Goal: Use online tool/utility: Utilize a website feature to perform a specific function

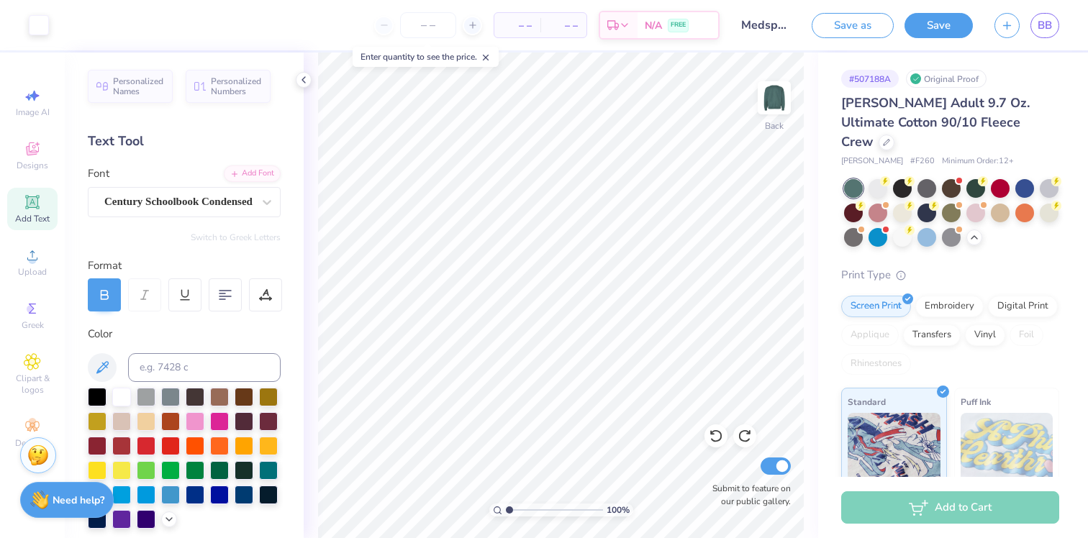
scroll to position [298, 0]
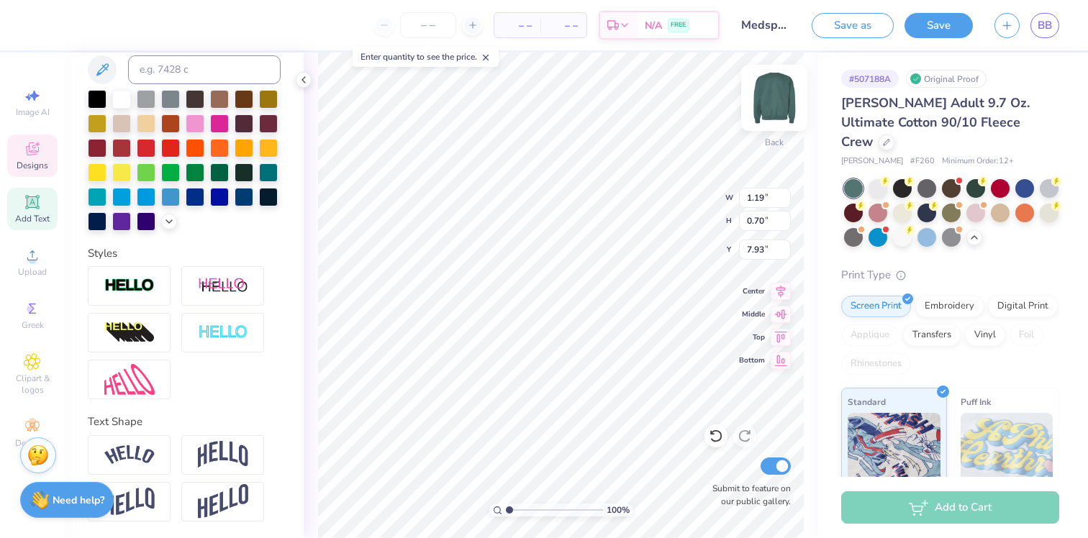
type input "7.93"
type input "1.44"
type input "0.68"
type input "7.93"
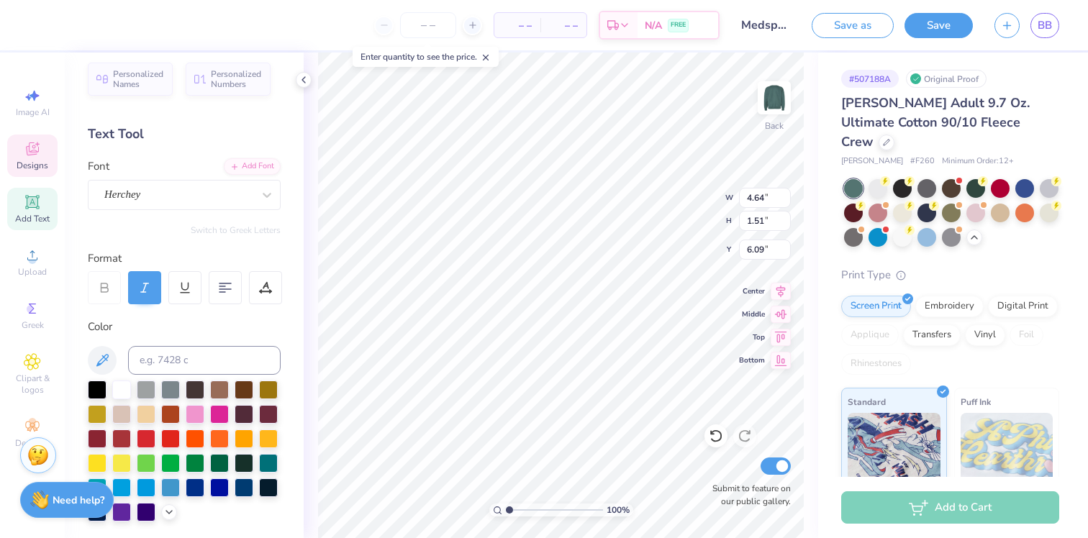
scroll to position [0, 0]
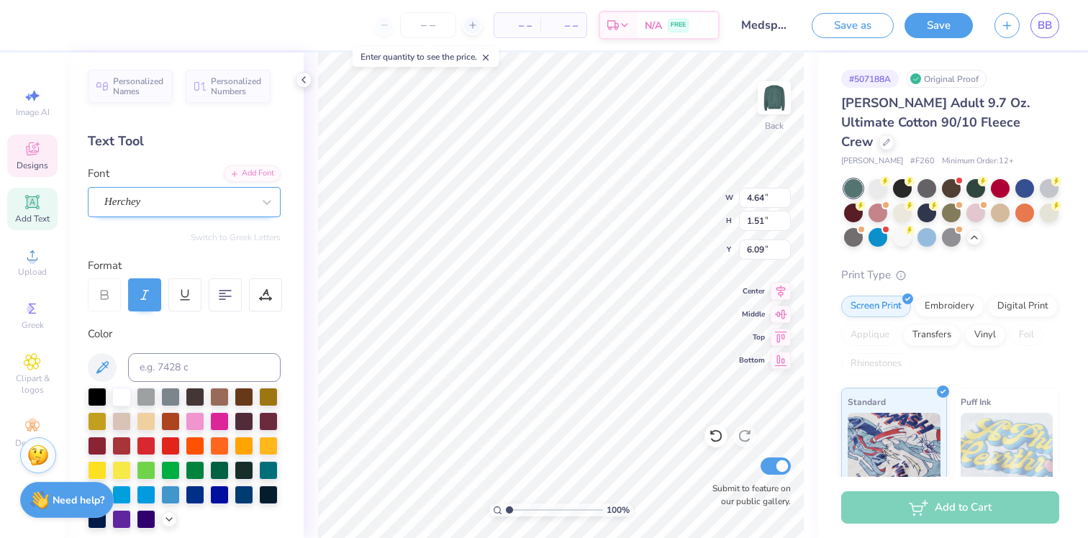
click at [158, 204] on div "Herchey" at bounding box center [178, 202] width 151 height 22
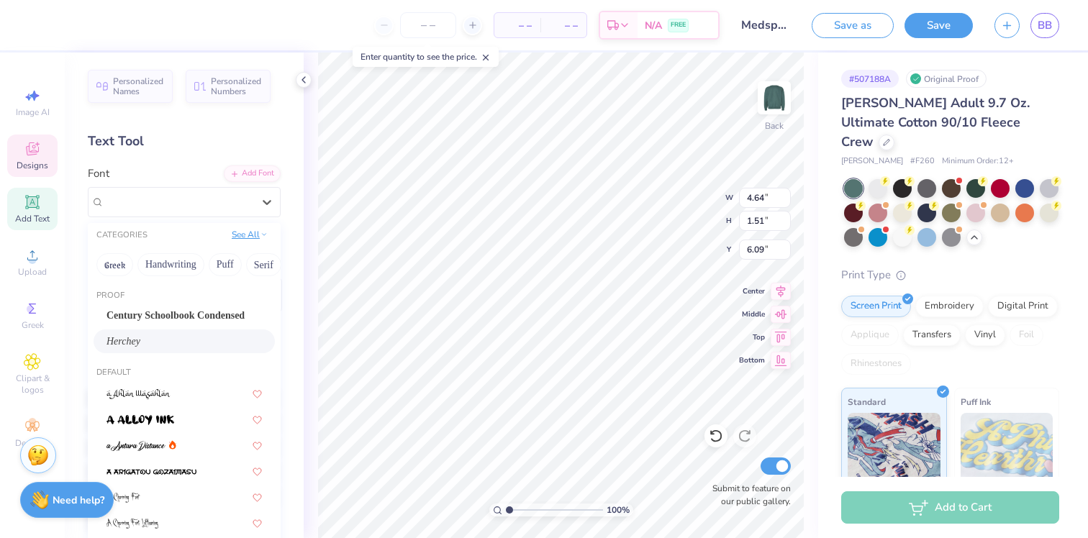
click at [237, 235] on button "See All" at bounding box center [249, 234] width 45 height 14
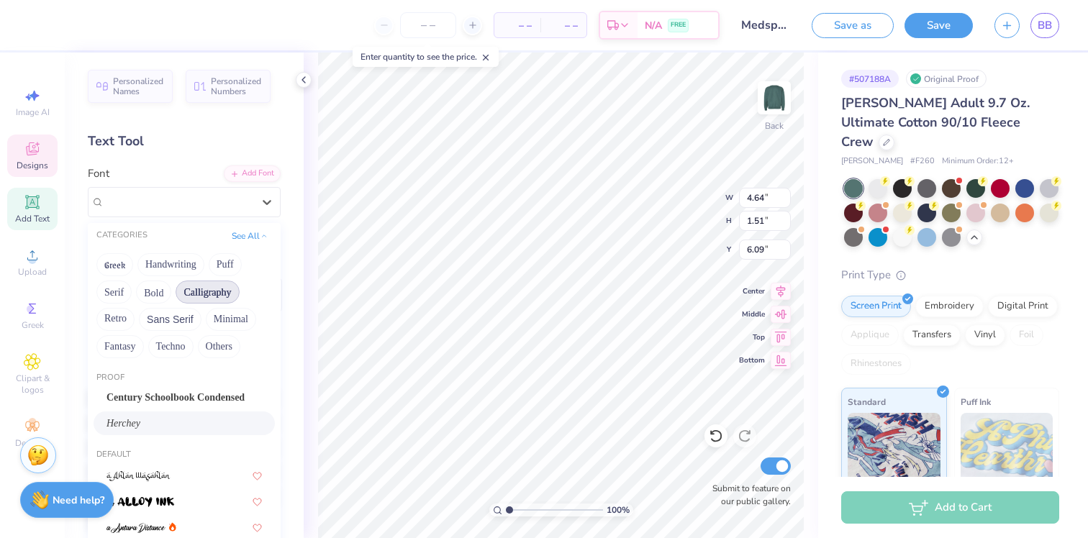
click at [221, 291] on button "Calligraphy" at bounding box center [207, 292] width 63 height 23
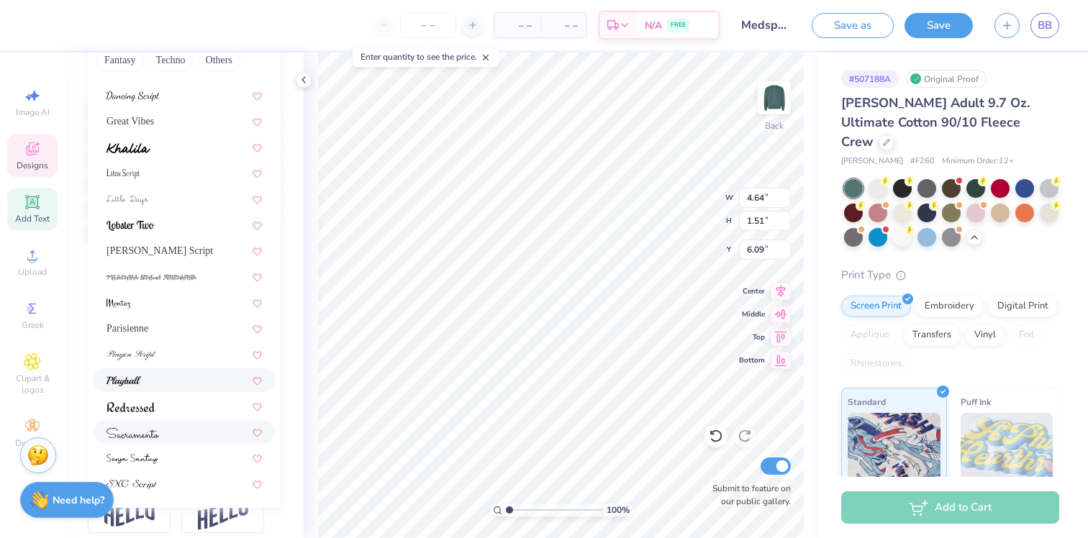
scroll to position [322, 0]
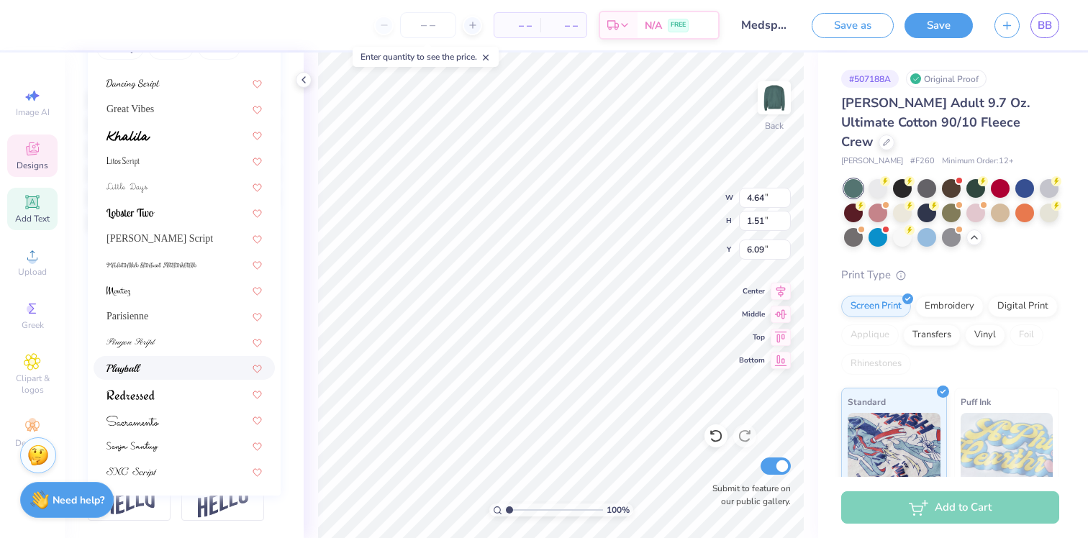
click at [174, 360] on div at bounding box center [183, 367] width 155 height 15
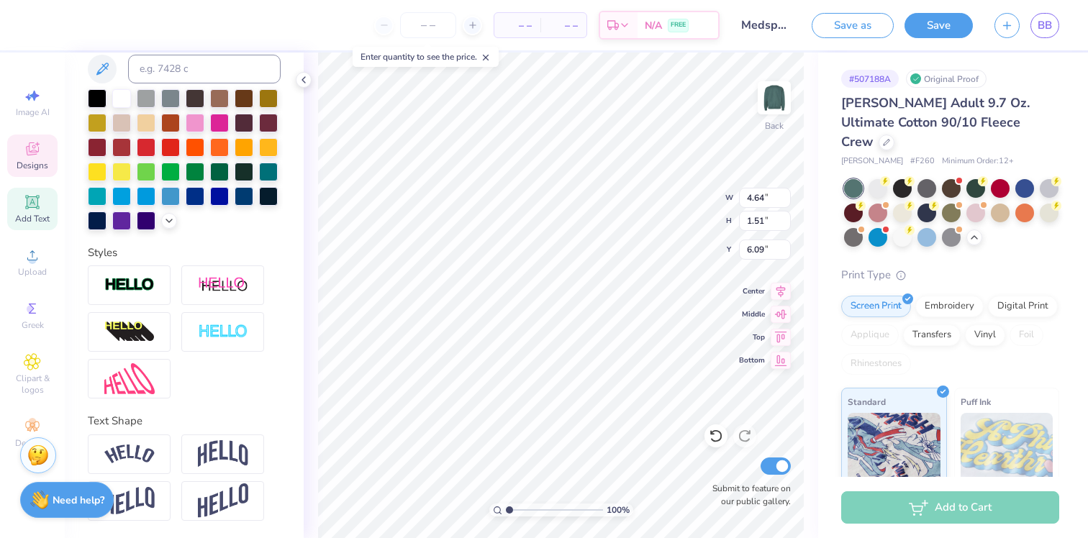
type input "4.93"
type input "1.58"
type input "6.06"
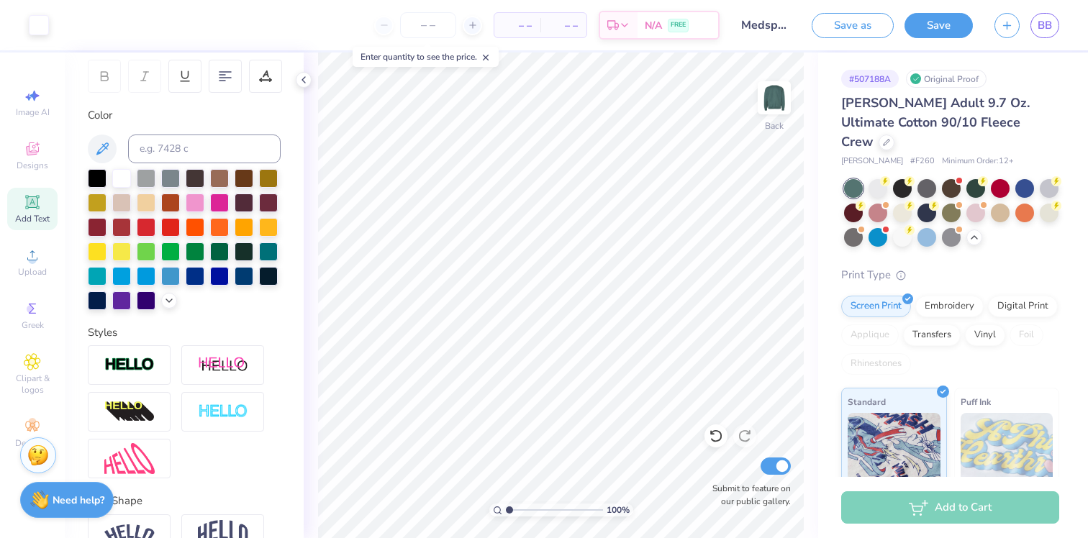
scroll to position [0, 0]
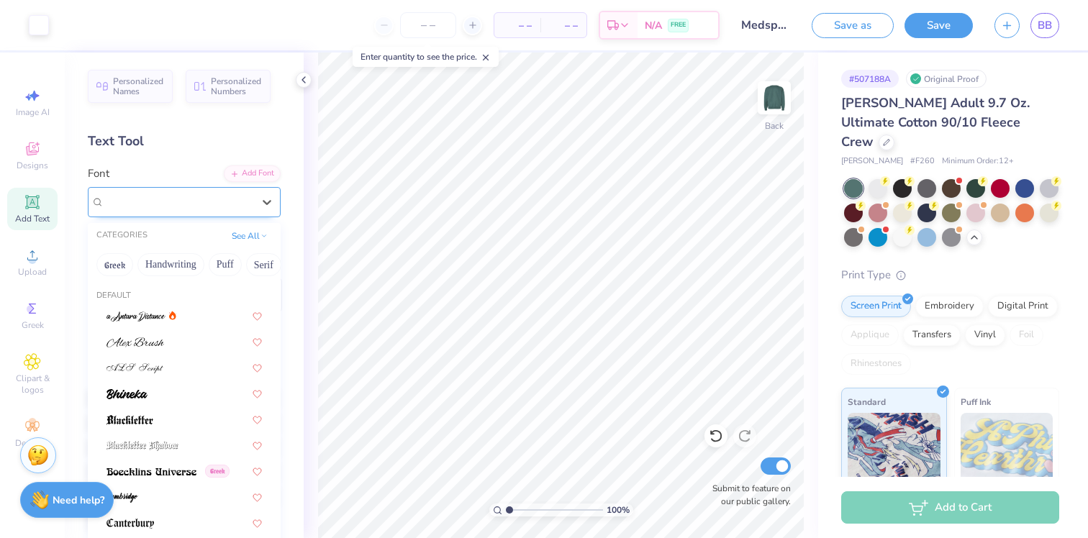
click at [158, 208] on div "Playball" at bounding box center [178, 202] width 151 height 22
click at [153, 345] on img at bounding box center [135, 342] width 58 height 10
click at [204, 204] on div "Alex Brush" at bounding box center [178, 202] width 151 height 22
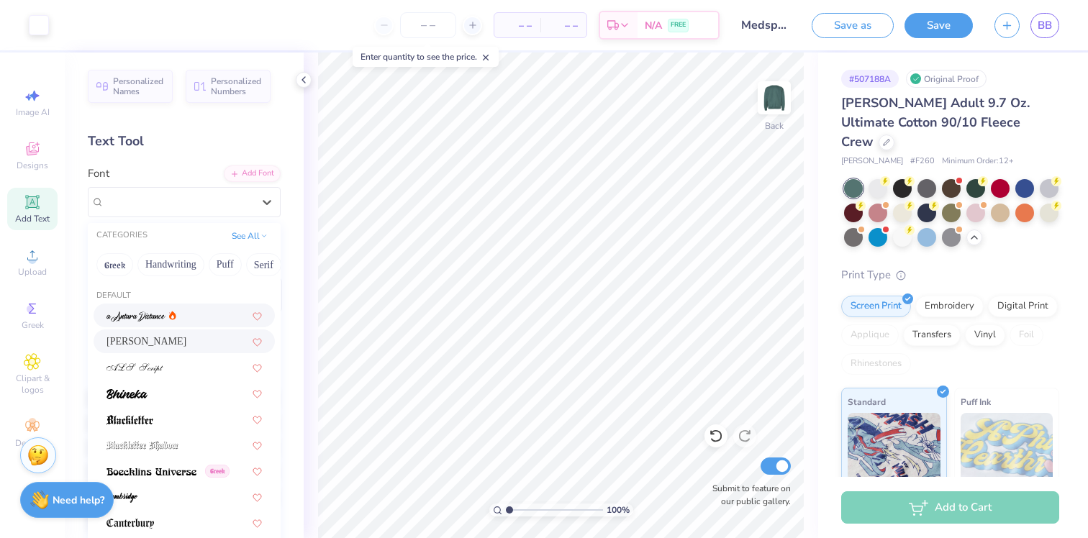
click at [167, 314] on div at bounding box center [141, 315] width 70 height 15
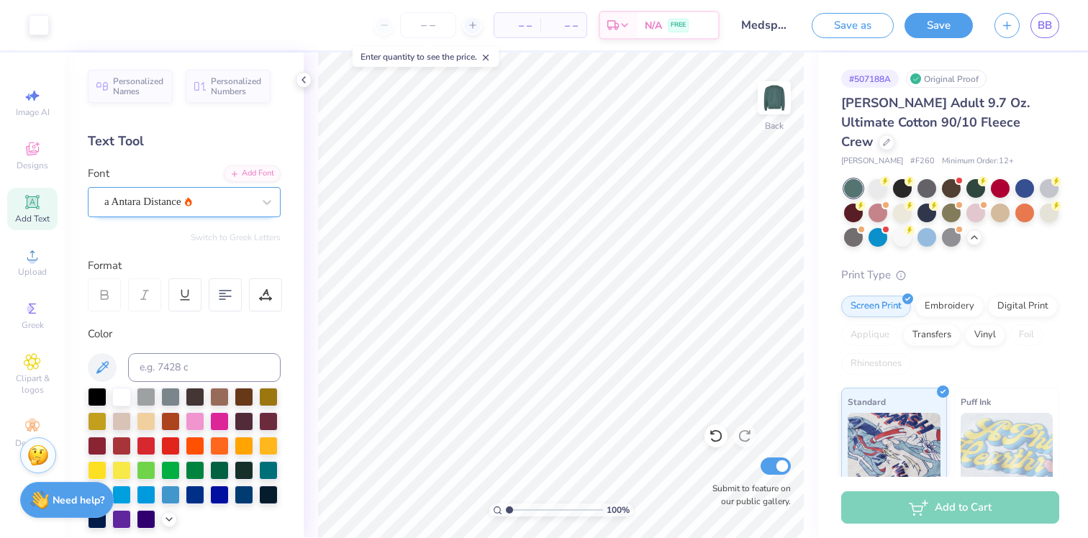
click at [175, 191] on div "a Antara Distance" at bounding box center [178, 202] width 151 height 22
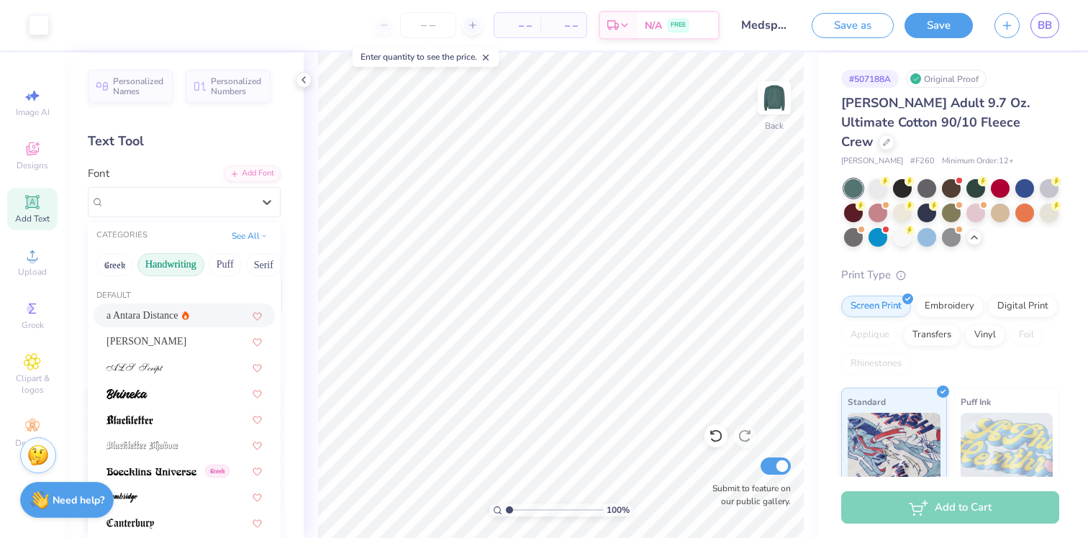
click at [178, 265] on button "Handwriting" at bounding box center [170, 264] width 67 height 23
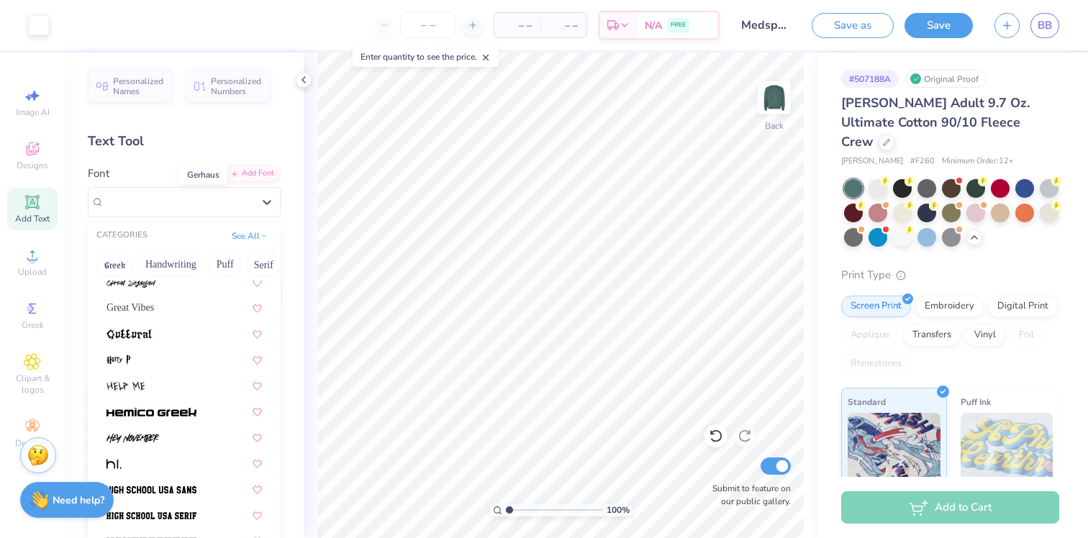
scroll to position [3533, 0]
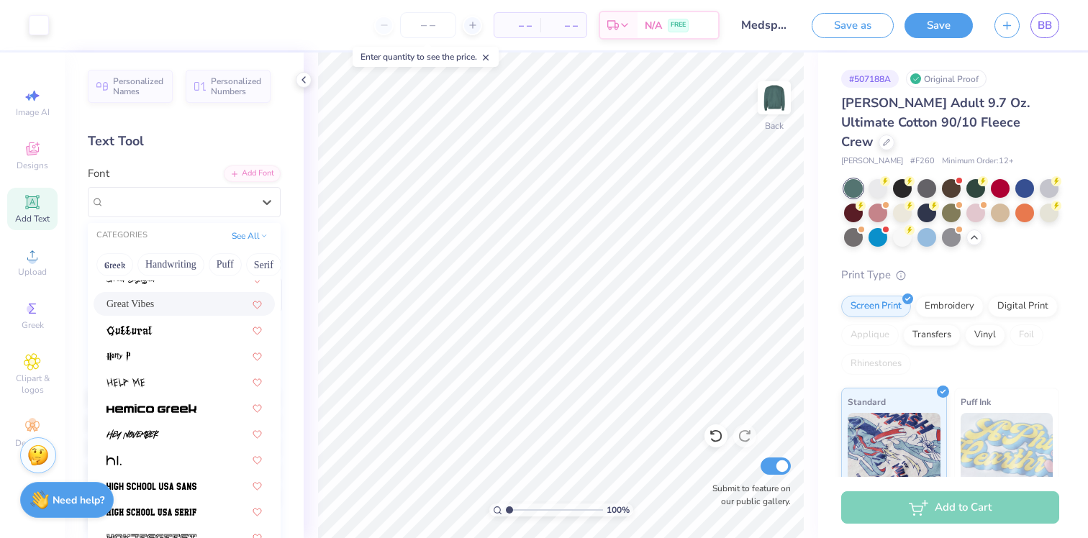
click at [161, 304] on div "Great Vibes" at bounding box center [183, 303] width 155 height 15
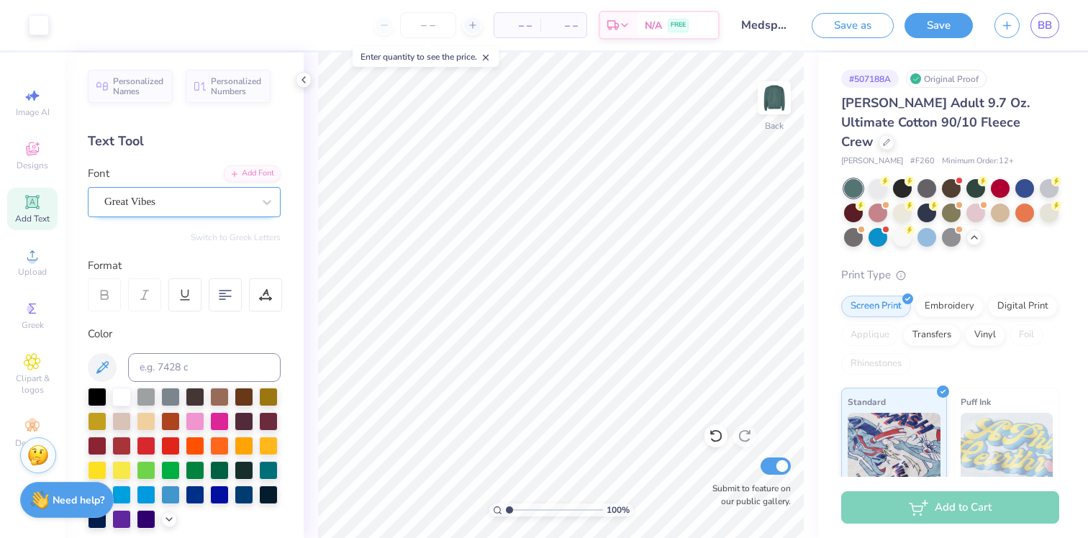
click at [124, 188] on div "Great Vibes" at bounding box center [184, 202] width 193 height 30
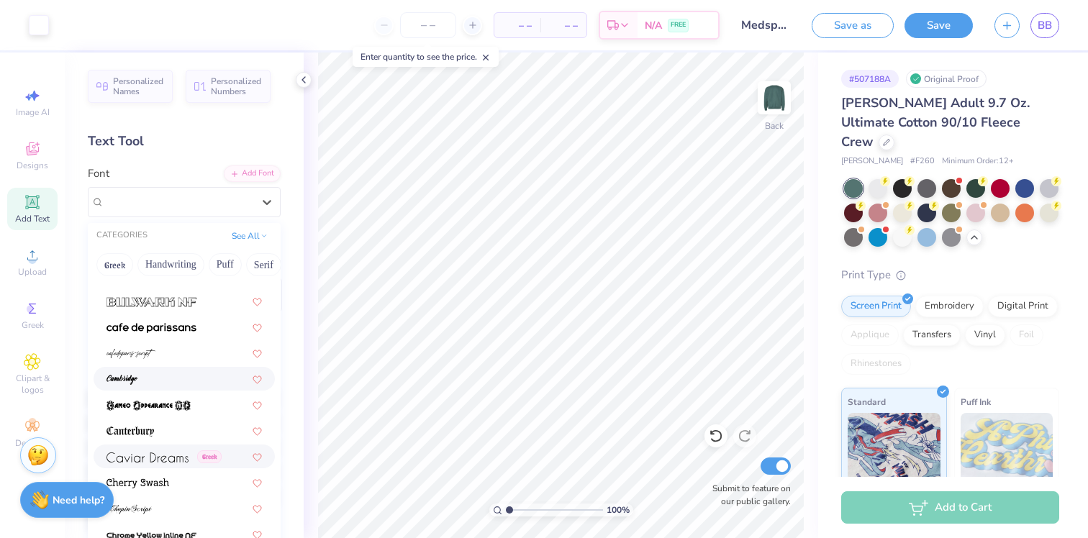
scroll to position [1499, 0]
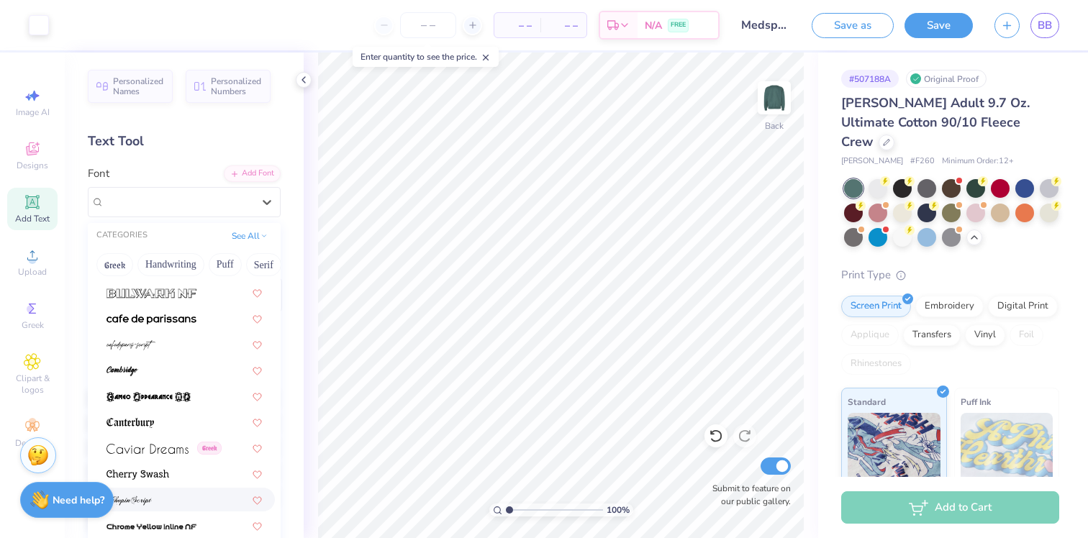
click at [160, 496] on div at bounding box center [183, 499] width 155 height 15
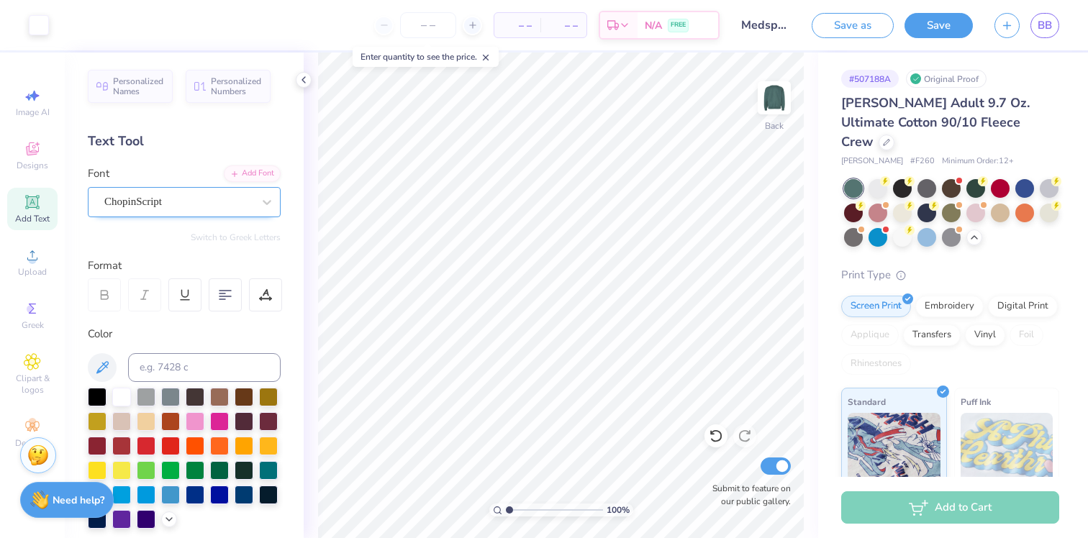
click at [173, 210] on div at bounding box center [178, 201] width 148 height 19
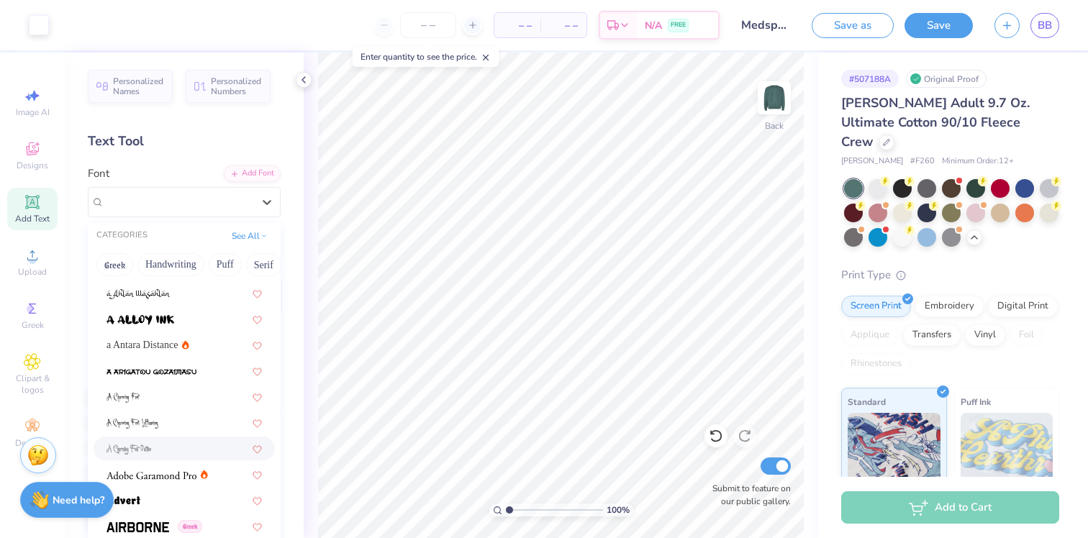
scroll to position [434, 0]
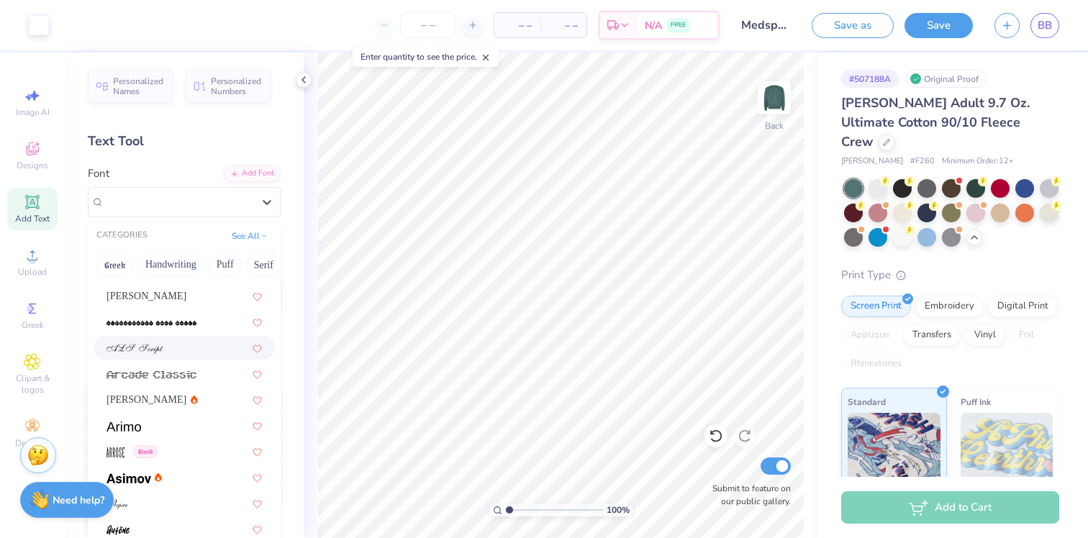
click at [204, 353] on div at bounding box center [183, 347] width 155 height 15
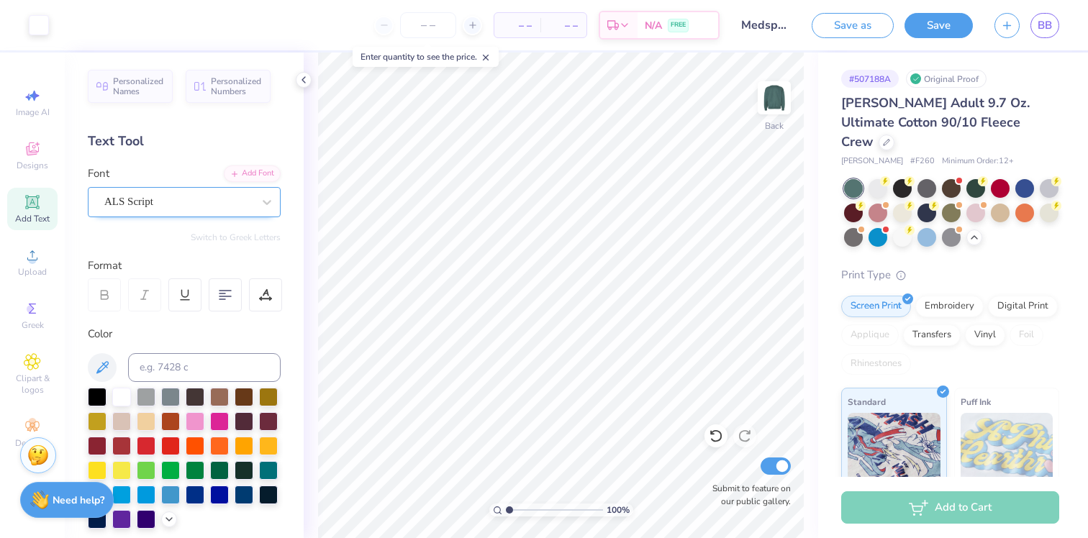
click at [191, 202] on div "ALS Script" at bounding box center [178, 202] width 151 height 22
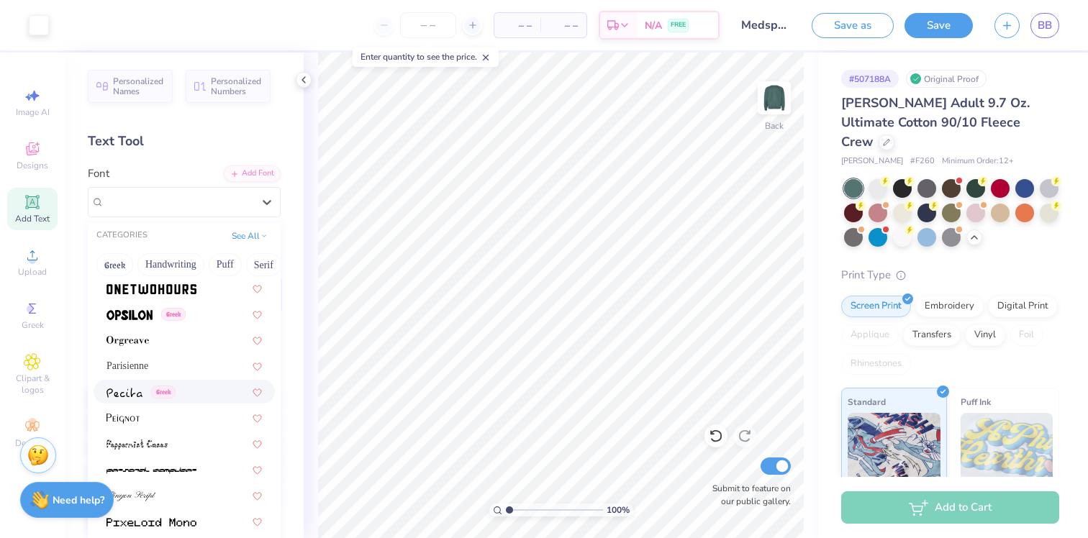
scroll to position [5885, 0]
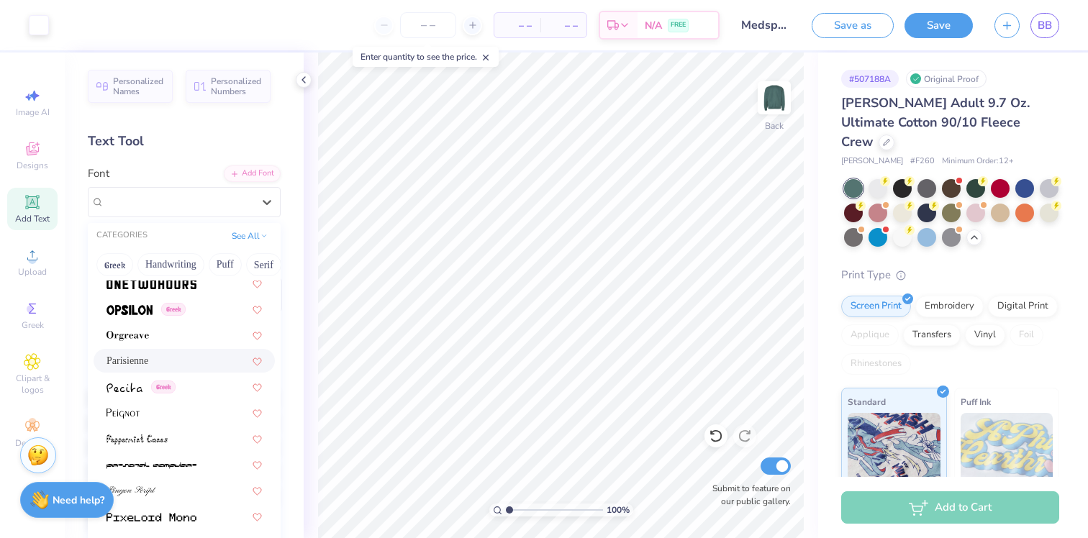
click at [220, 355] on div "Parisienne" at bounding box center [183, 360] width 155 height 15
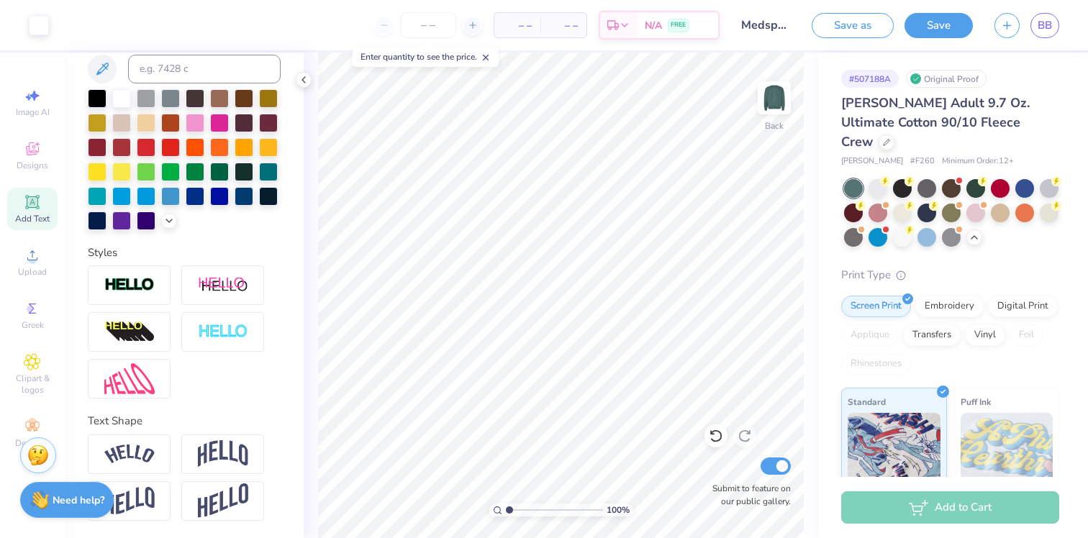
scroll to position [41, 0]
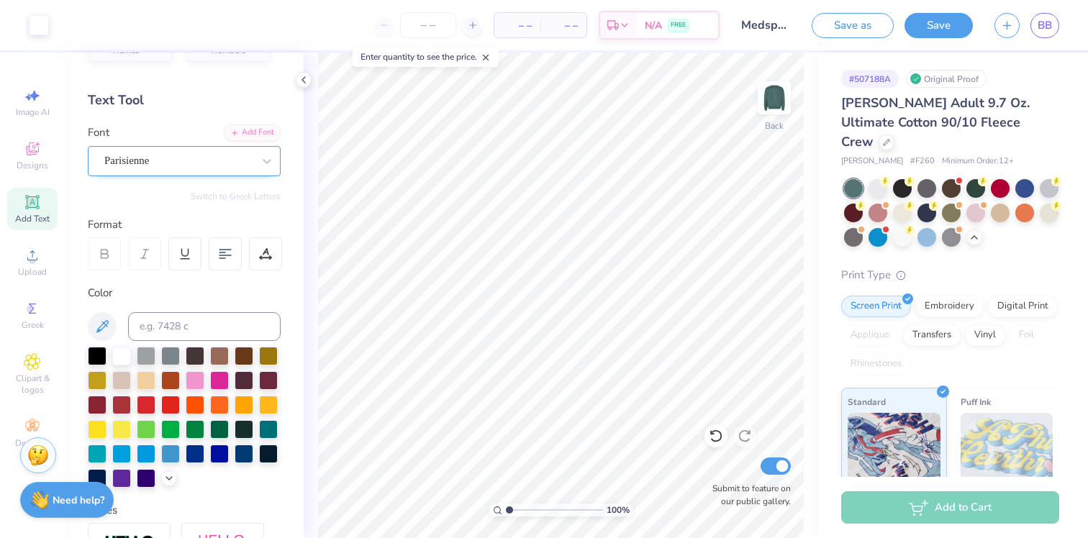
click at [172, 158] on div "Parisienne" at bounding box center [178, 161] width 151 height 22
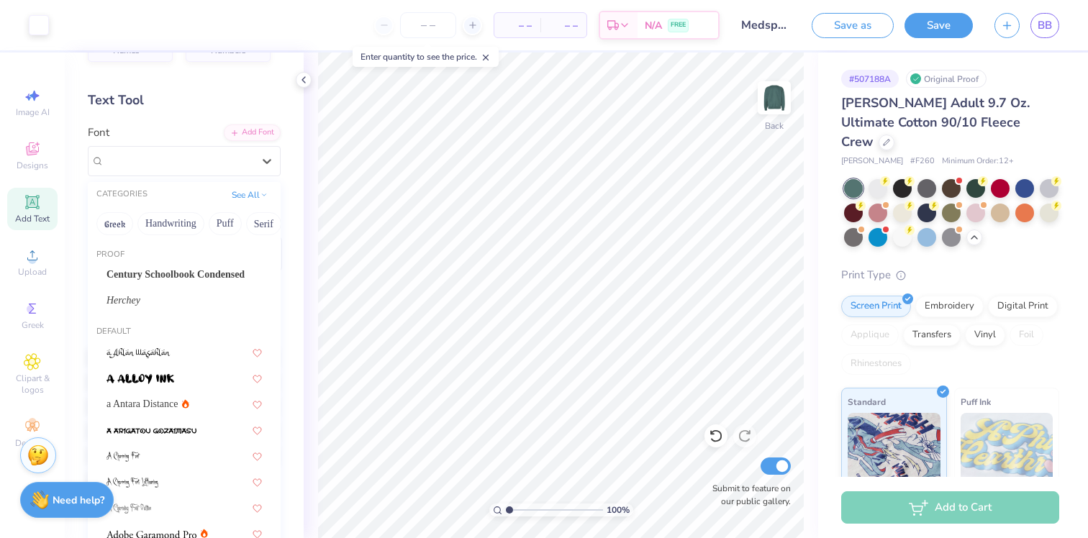
scroll to position [1265, 0]
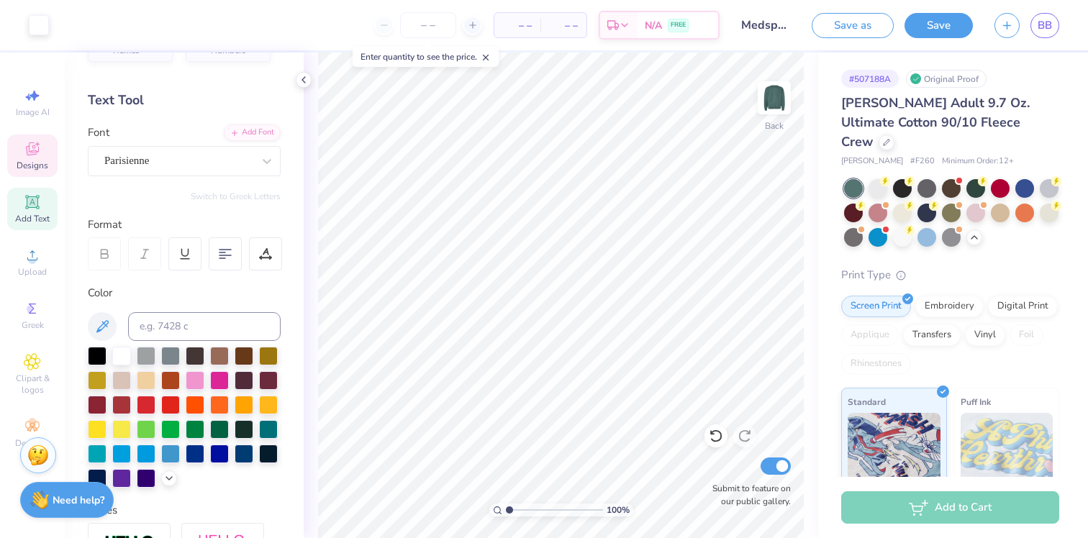
click at [36, 158] on div "Designs" at bounding box center [32, 156] width 50 height 42
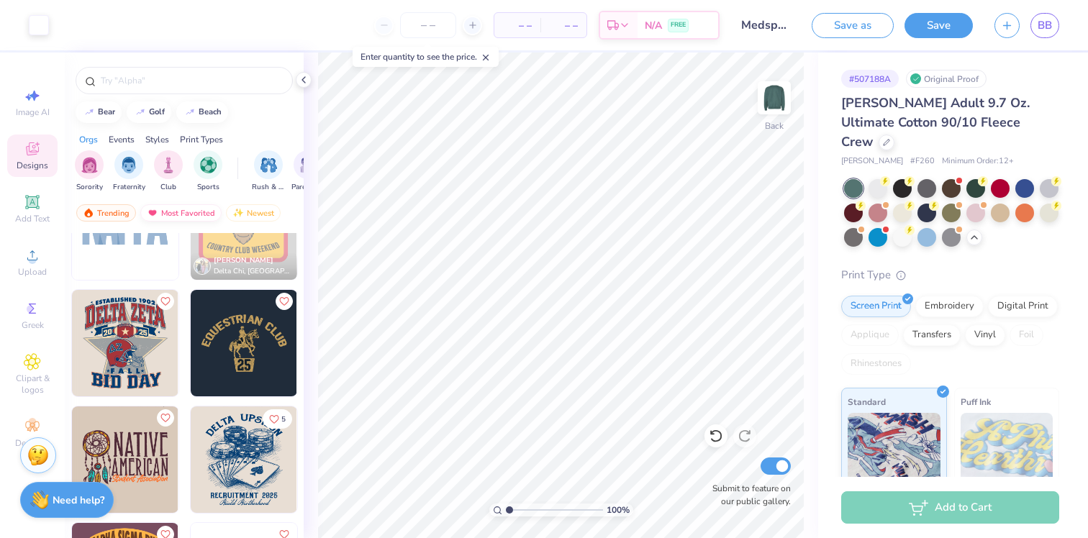
scroll to position [8091, 0]
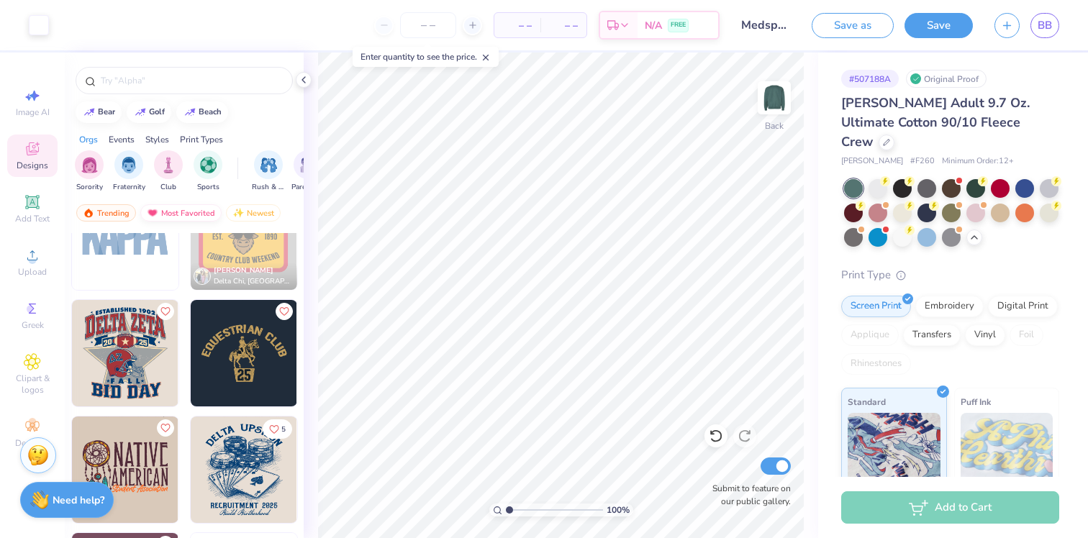
click at [194, 211] on div "Most Favorited" at bounding box center [180, 212] width 81 height 17
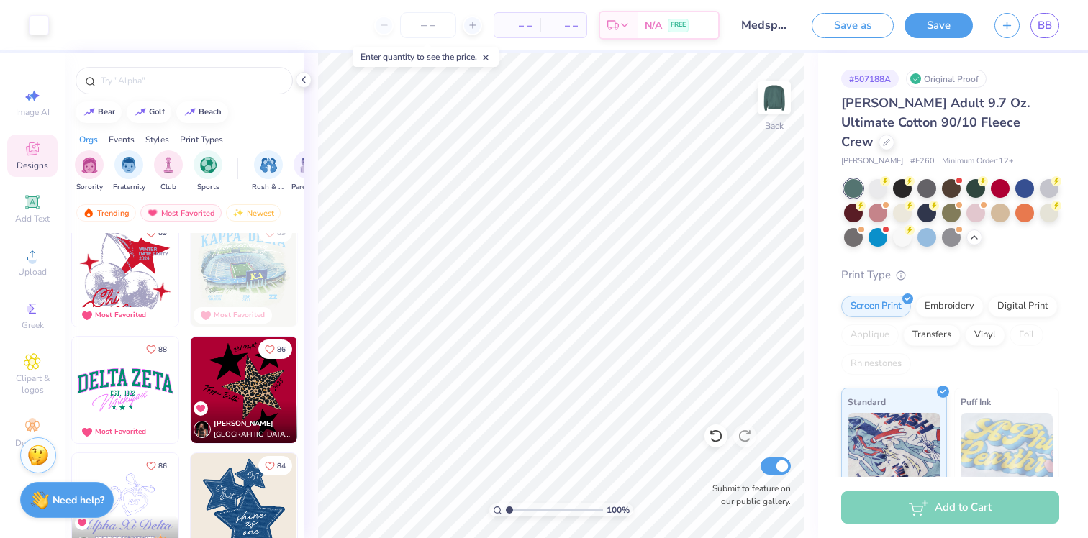
scroll to position [1975, 0]
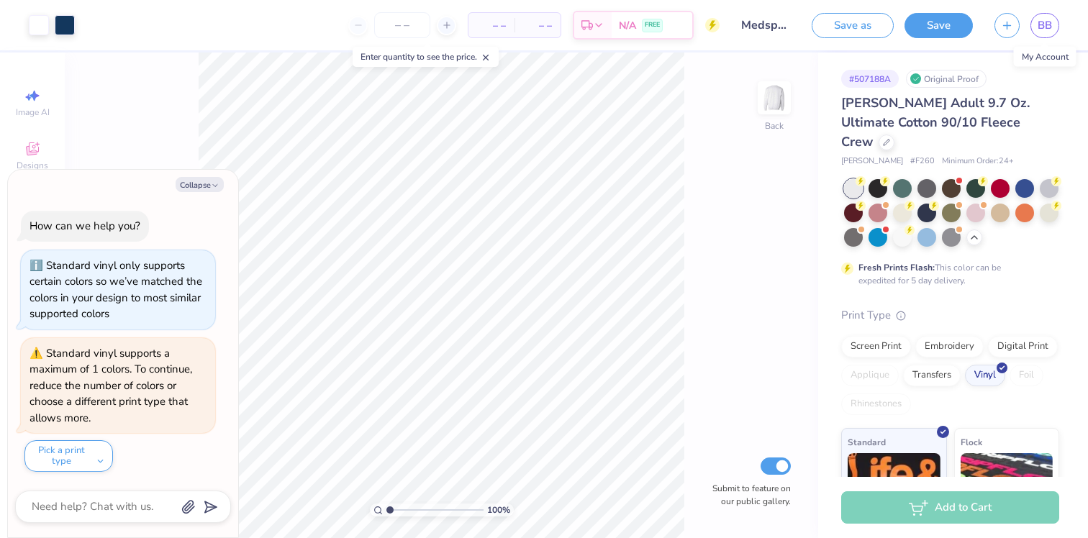
scroll to position [146, 0]
